Goal: Information Seeking & Learning: Check status

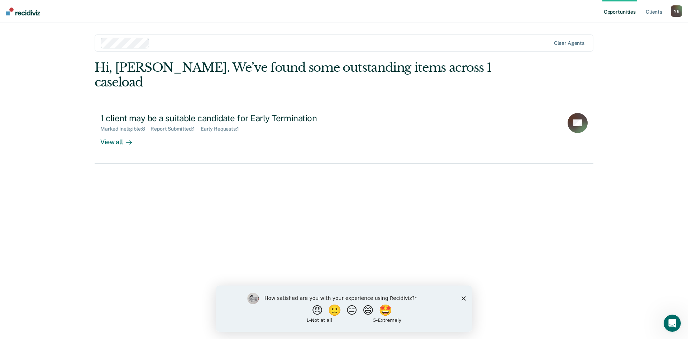
click at [464, 295] on div "How satisfied are you with your experience using Recidiviz? 😠 🙁 😑 😄 🤩 1 - Not a…" at bounding box center [344, 308] width 257 height 46
click at [465, 298] on icon "Close survey" at bounding box center [464, 298] width 4 height 4
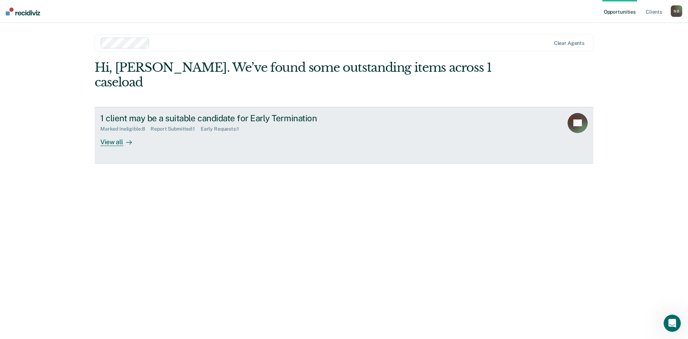
click at [273, 123] on div "Marked Ineligible : 8 Report Submitted : 1 Early Requests : 1" at bounding box center [226, 127] width 252 height 9
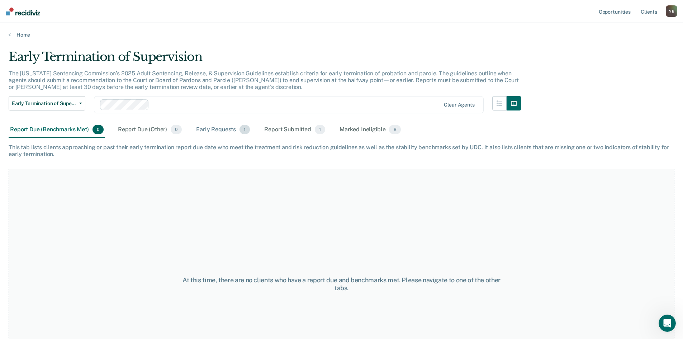
click at [208, 133] on div "Early Requests 1" at bounding box center [223, 130] width 57 height 16
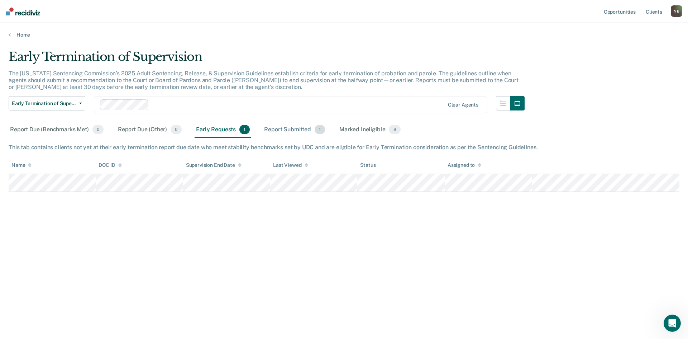
click at [286, 131] on div "Report Submitted 1" at bounding box center [295, 130] width 64 height 16
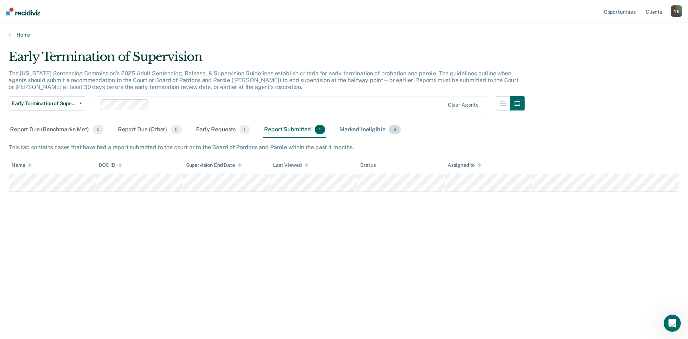
click at [350, 132] on div "Marked Ineligible 8" at bounding box center [370, 130] width 64 height 16
